Goal: Task Accomplishment & Management: Manage account settings

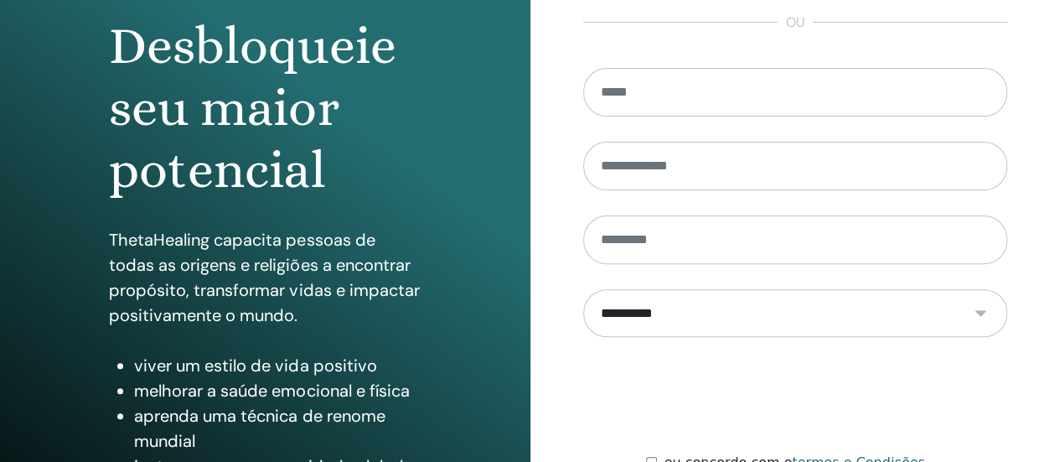
scroll to position [342, 0]
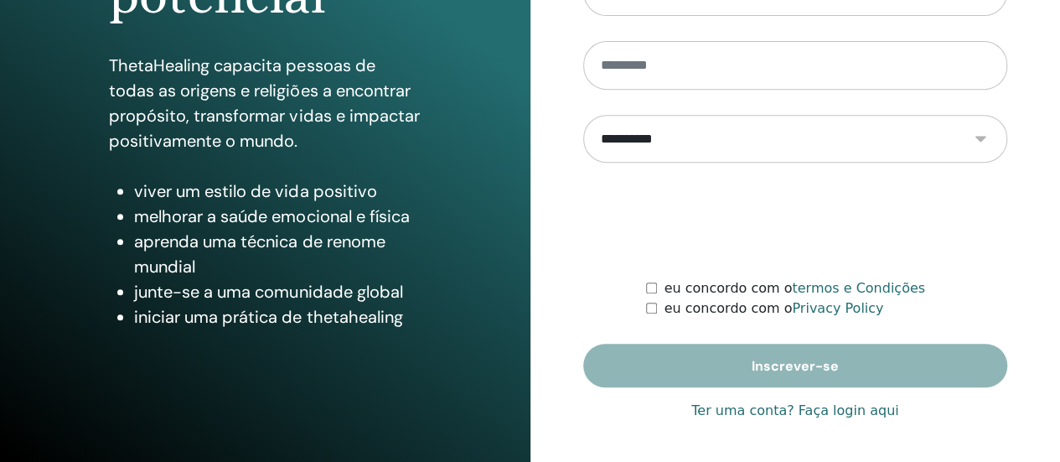
type input "**********"
click at [821, 411] on link "Ter uma conta? Faça login aqui" at bounding box center [794, 411] width 207 height 20
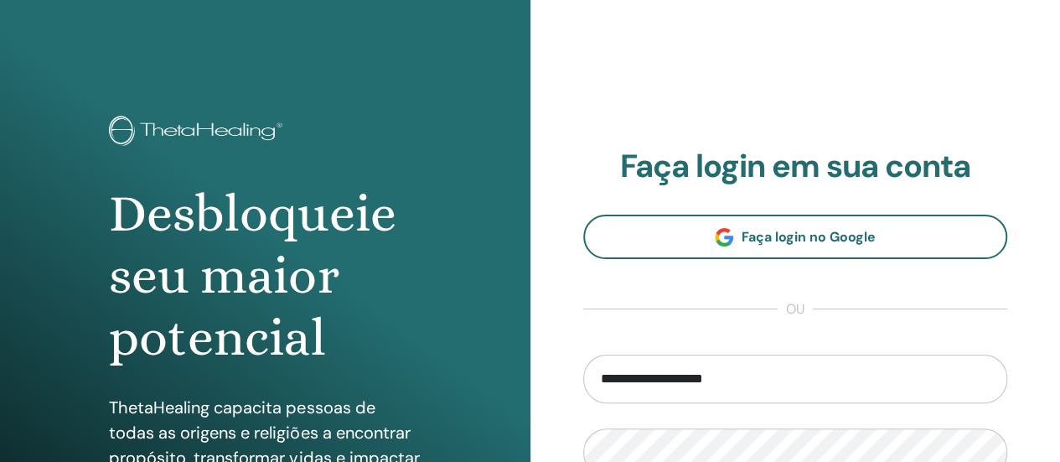
scroll to position [335, 0]
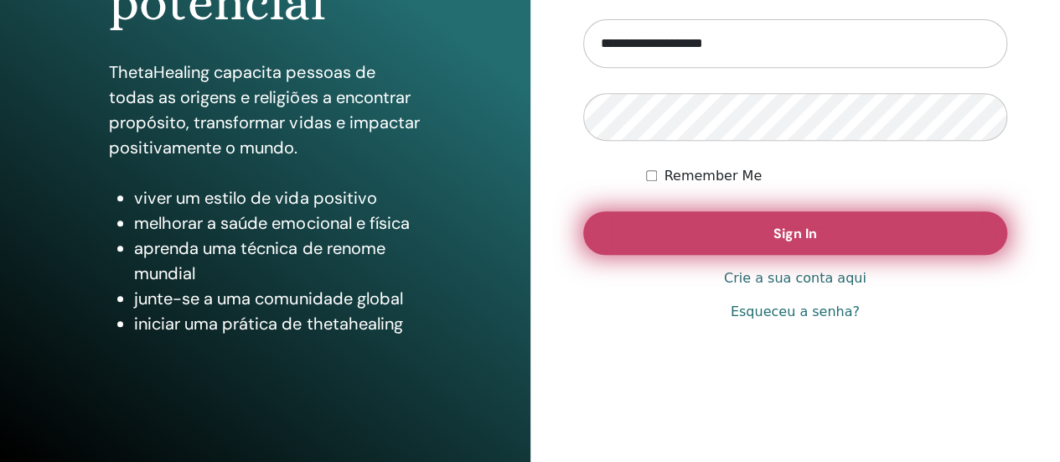
click at [794, 221] on button "Sign In" at bounding box center [795, 233] width 425 height 44
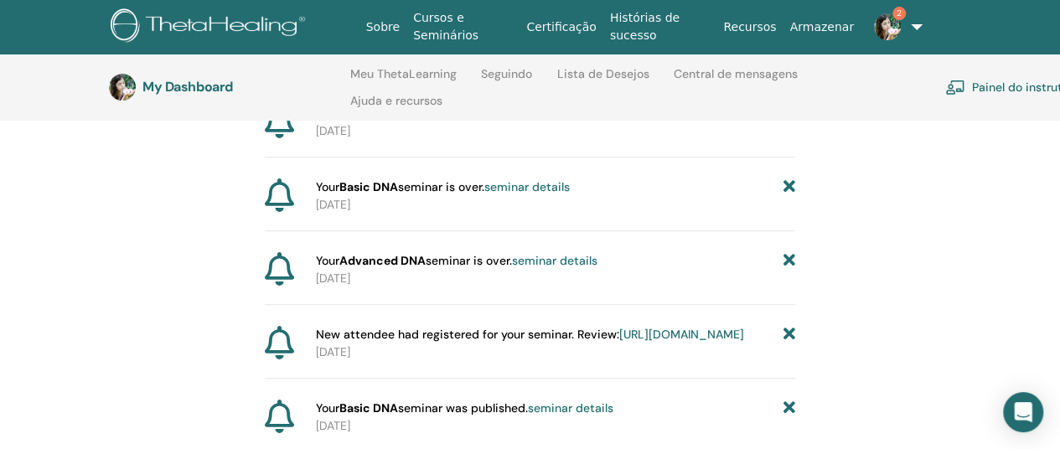
scroll to position [150, 0]
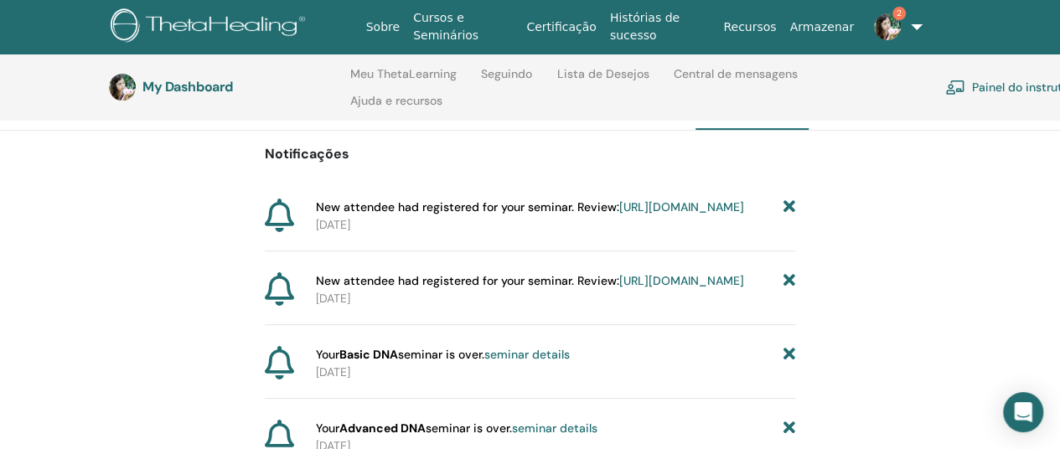
click at [619, 215] on link "[URL][DOMAIN_NAME]" at bounding box center [681, 206] width 125 height 15
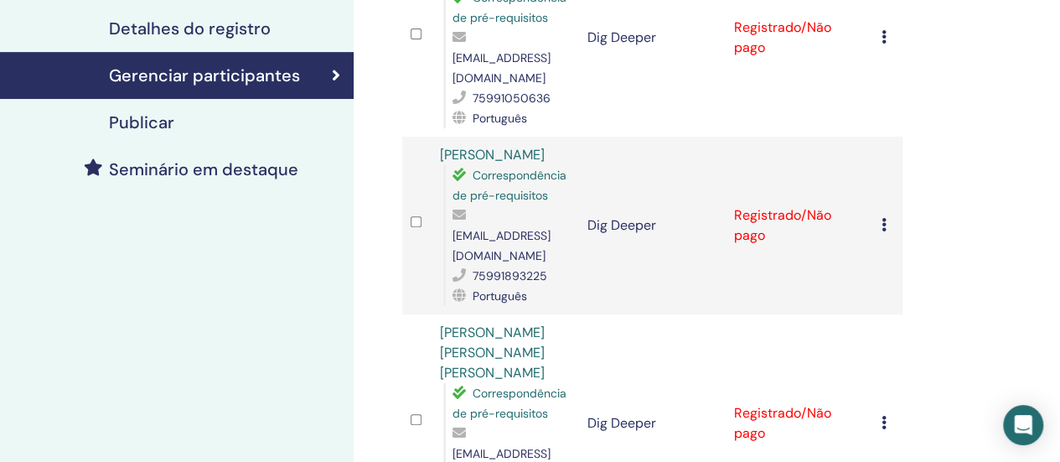
scroll to position [84, 0]
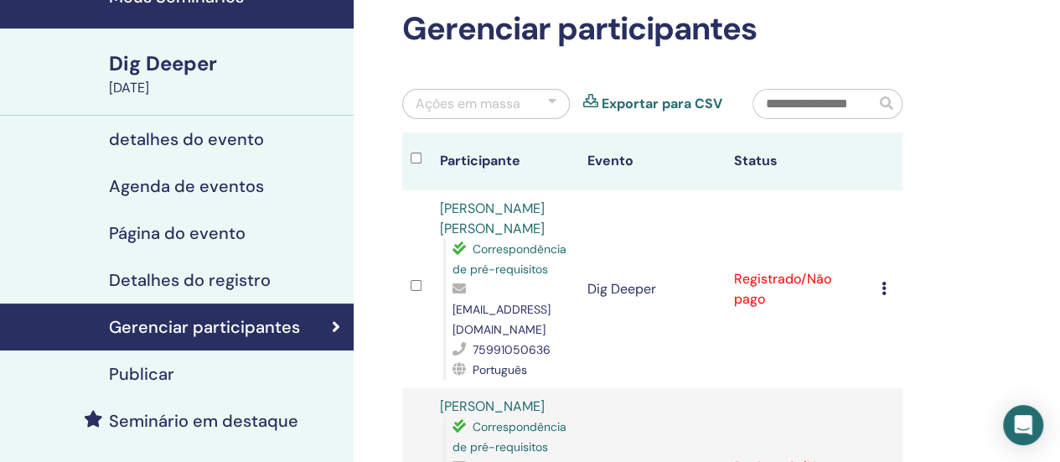
click at [881, 282] on icon at bounding box center [883, 288] width 5 height 13
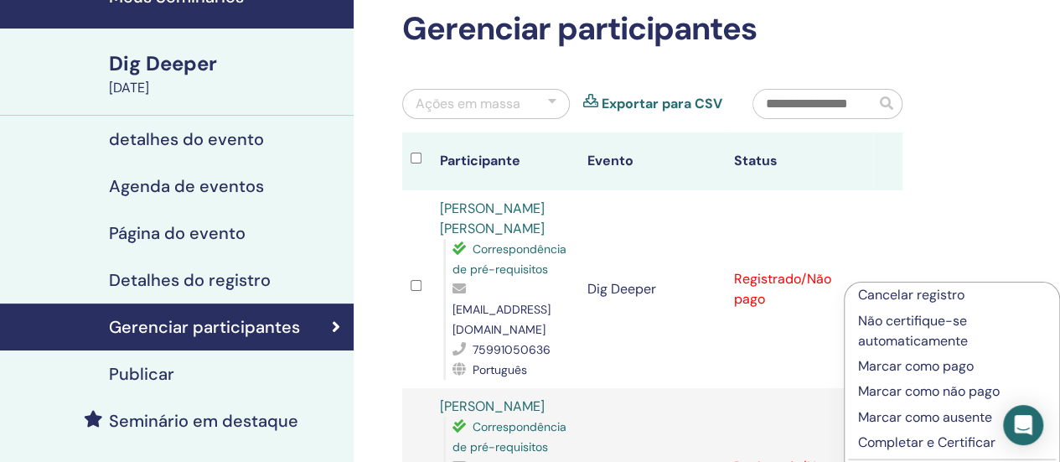
click at [934, 365] on p "Marcar como pago" at bounding box center [952, 366] width 188 height 20
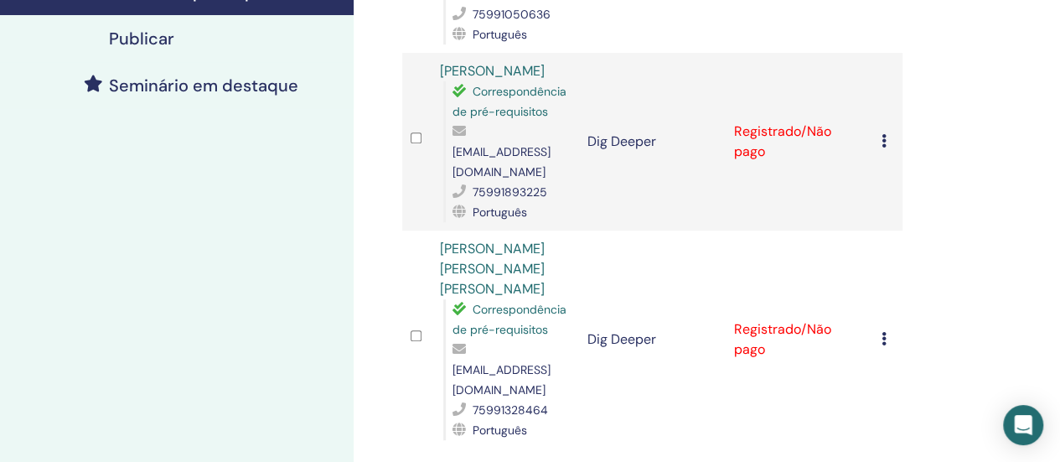
scroll to position [251, 0]
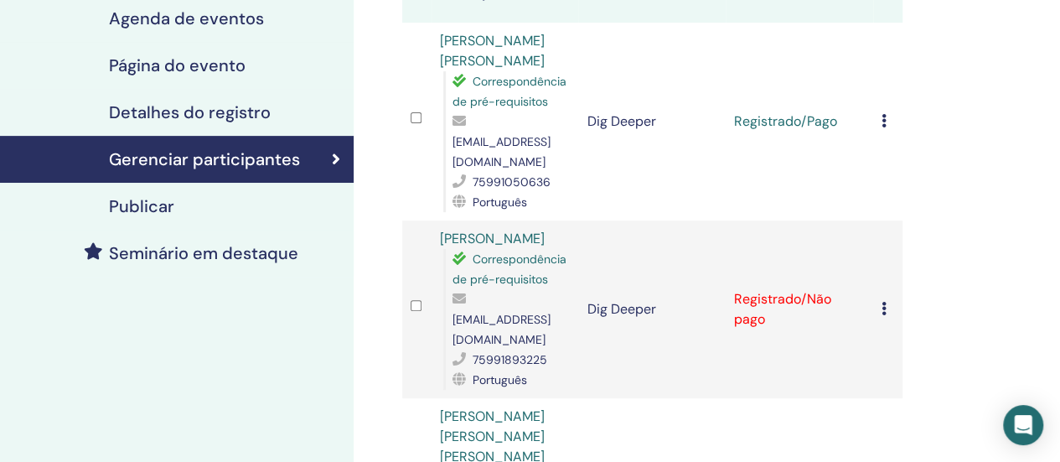
click at [876, 277] on td "Cancelar registro Não certifique-se automaticamente Marcar como pago Marcar com…" at bounding box center [887, 309] width 29 height 178
click at [881, 302] on icon at bounding box center [883, 308] width 5 height 13
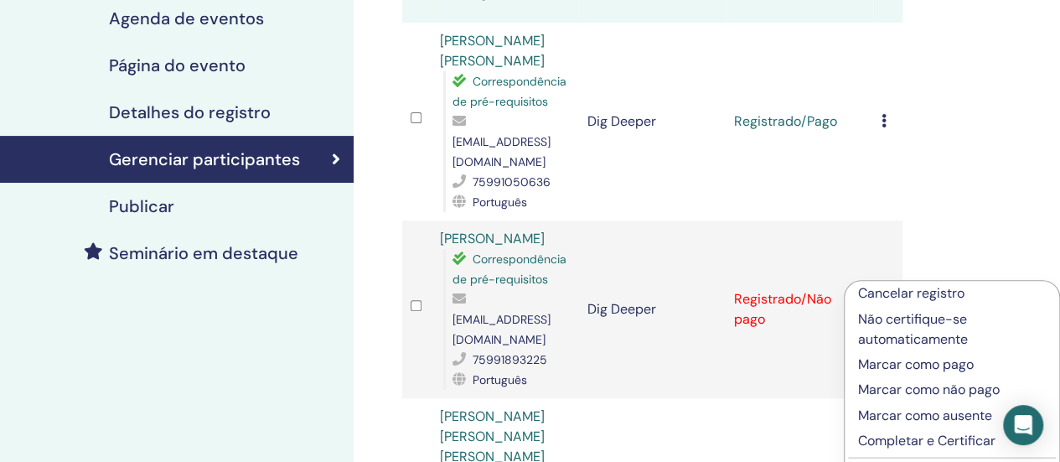
scroll to position [335, 0]
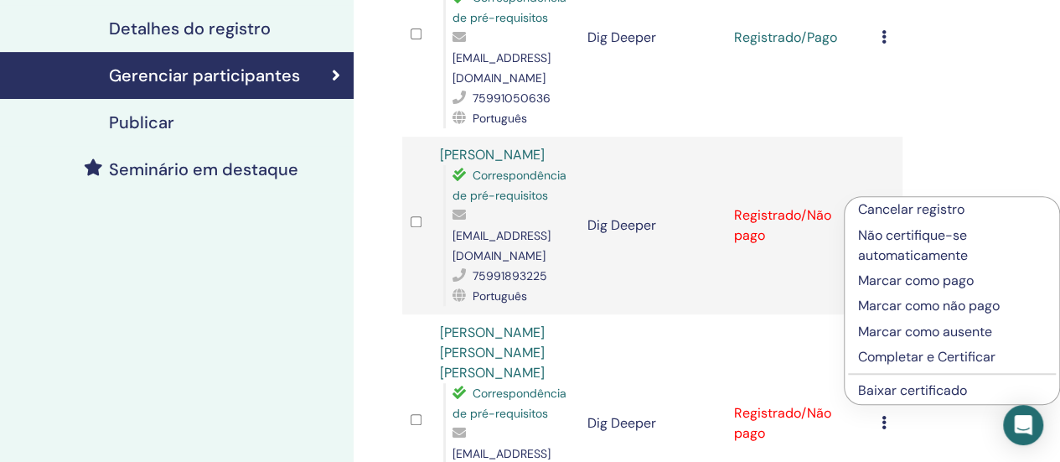
click at [913, 278] on p "Marcar como pago" at bounding box center [952, 281] width 188 height 20
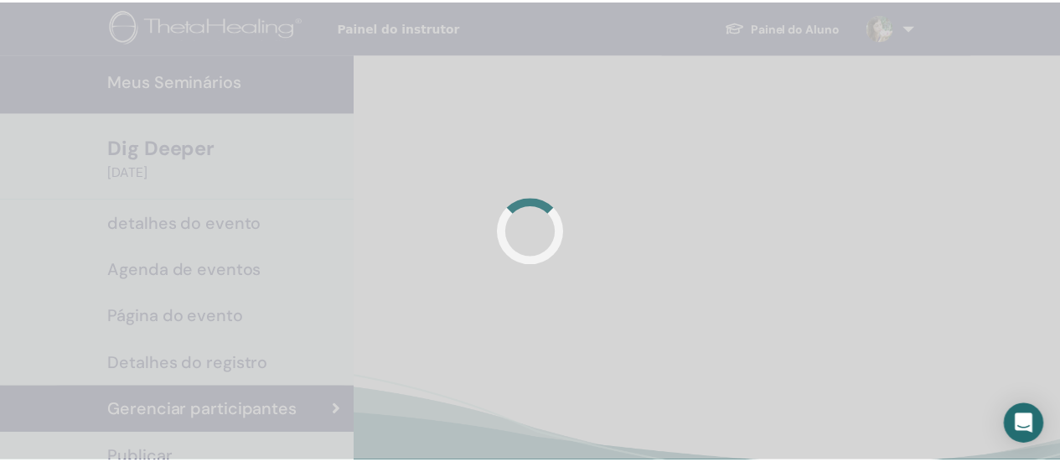
scroll to position [335, 0]
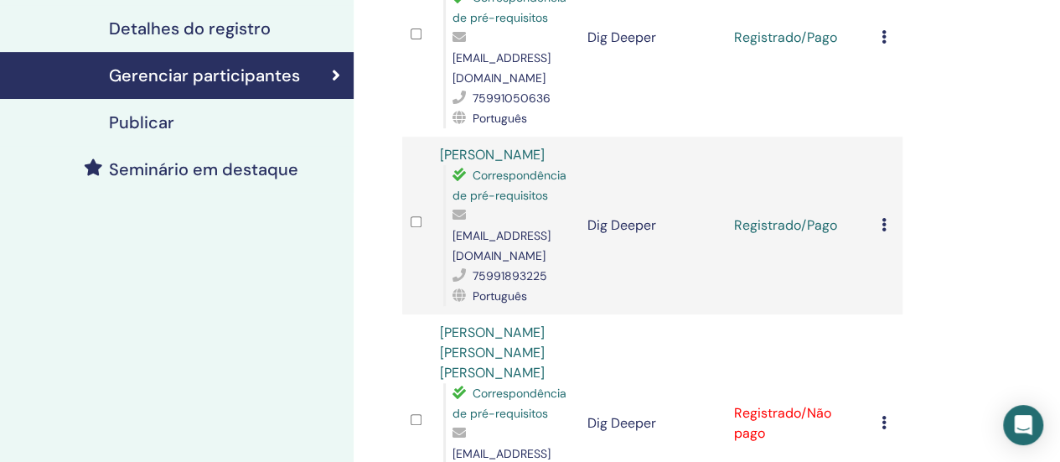
click at [881, 416] on icon at bounding box center [883, 422] width 5 height 13
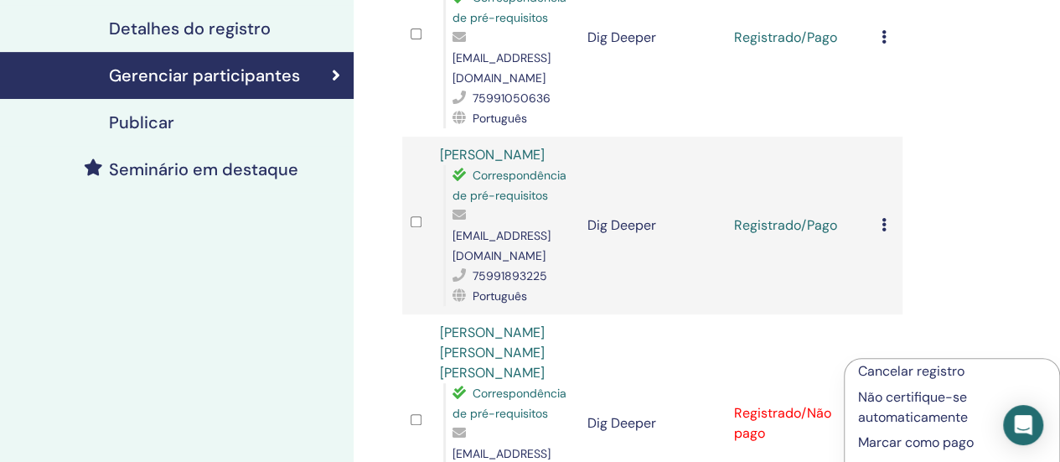
scroll to position [503, 0]
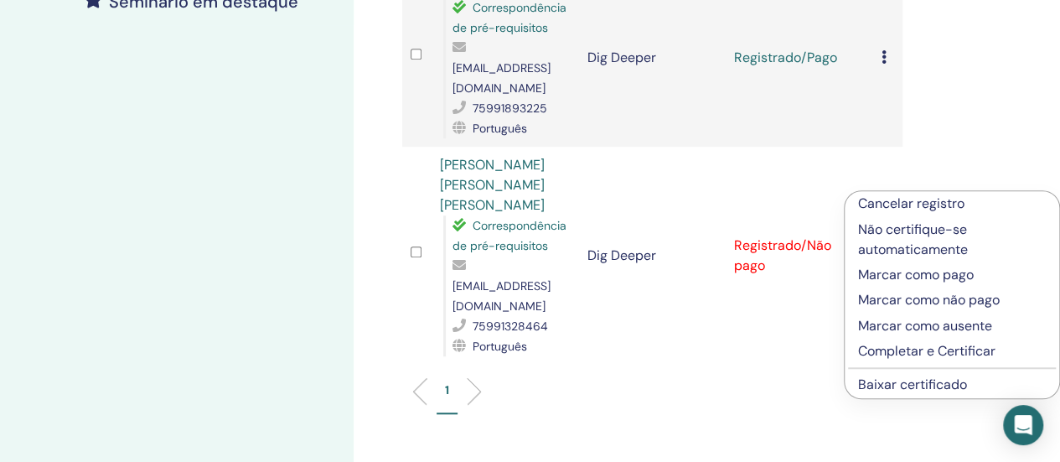
click at [905, 272] on p "Marcar como pago" at bounding box center [952, 275] width 188 height 20
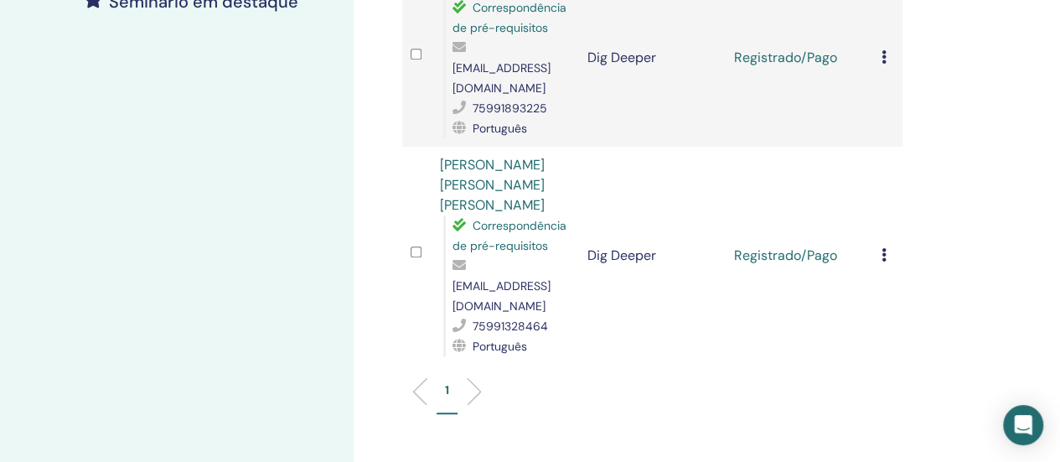
scroll to position [168, 0]
